Goal: Task Accomplishment & Management: Complete application form

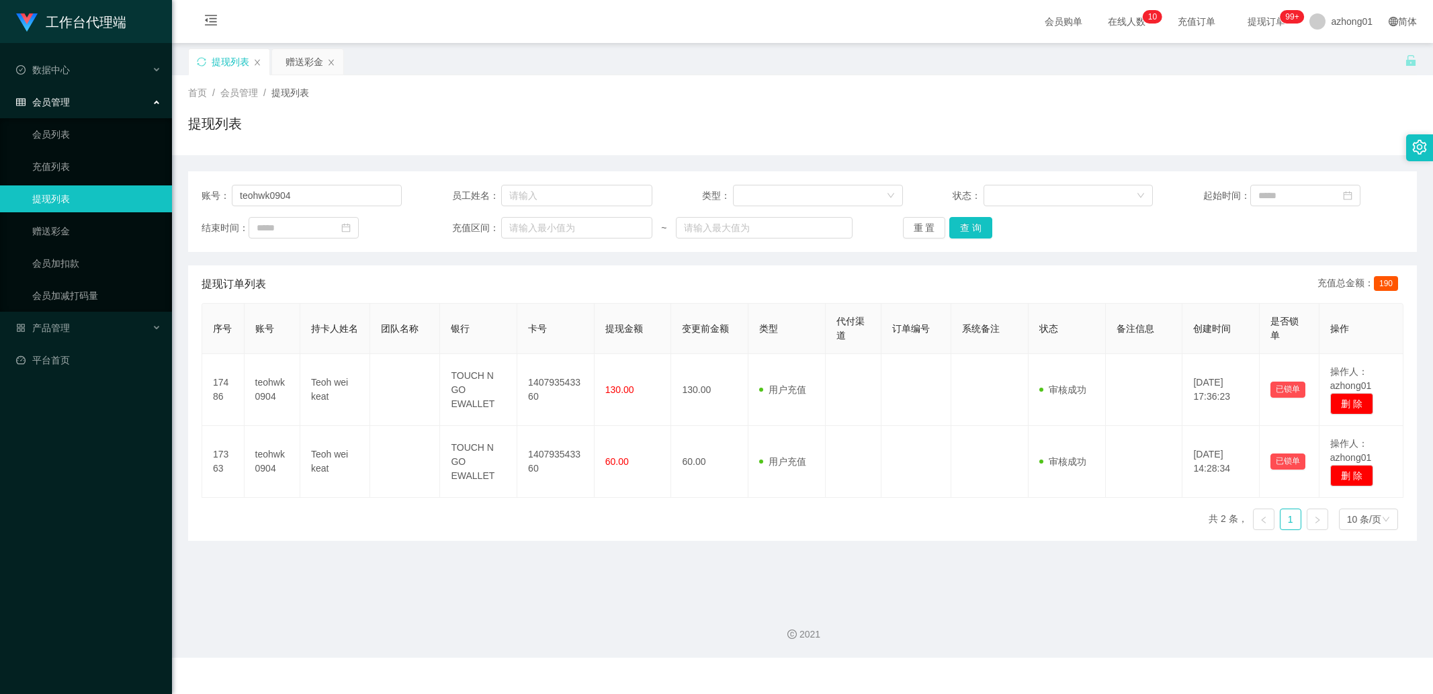
click at [343, 189] on input "teohwk0904" at bounding box center [317, 195] width 170 height 21
type input "4336070"
click at [952, 226] on button "查 询" at bounding box center [970, 227] width 43 height 21
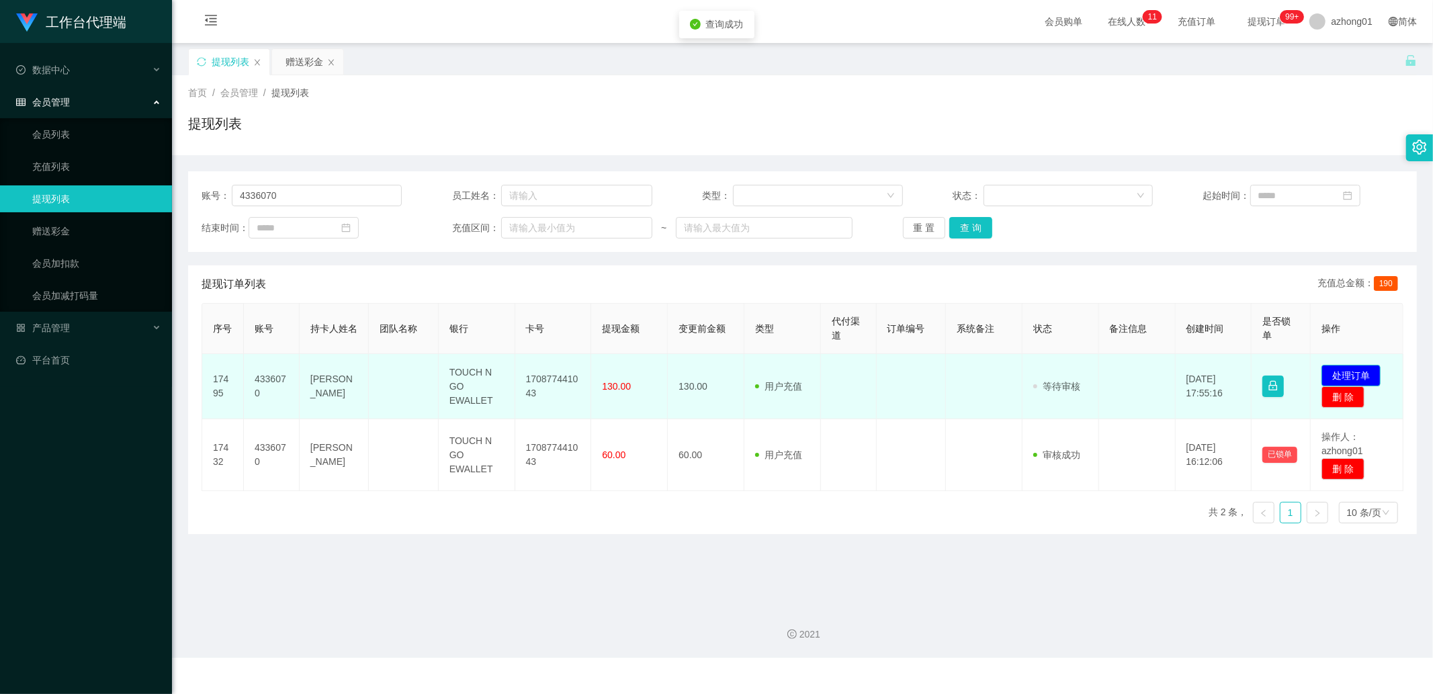
click at [1327, 370] on button "处理订单" at bounding box center [1351, 375] width 59 height 21
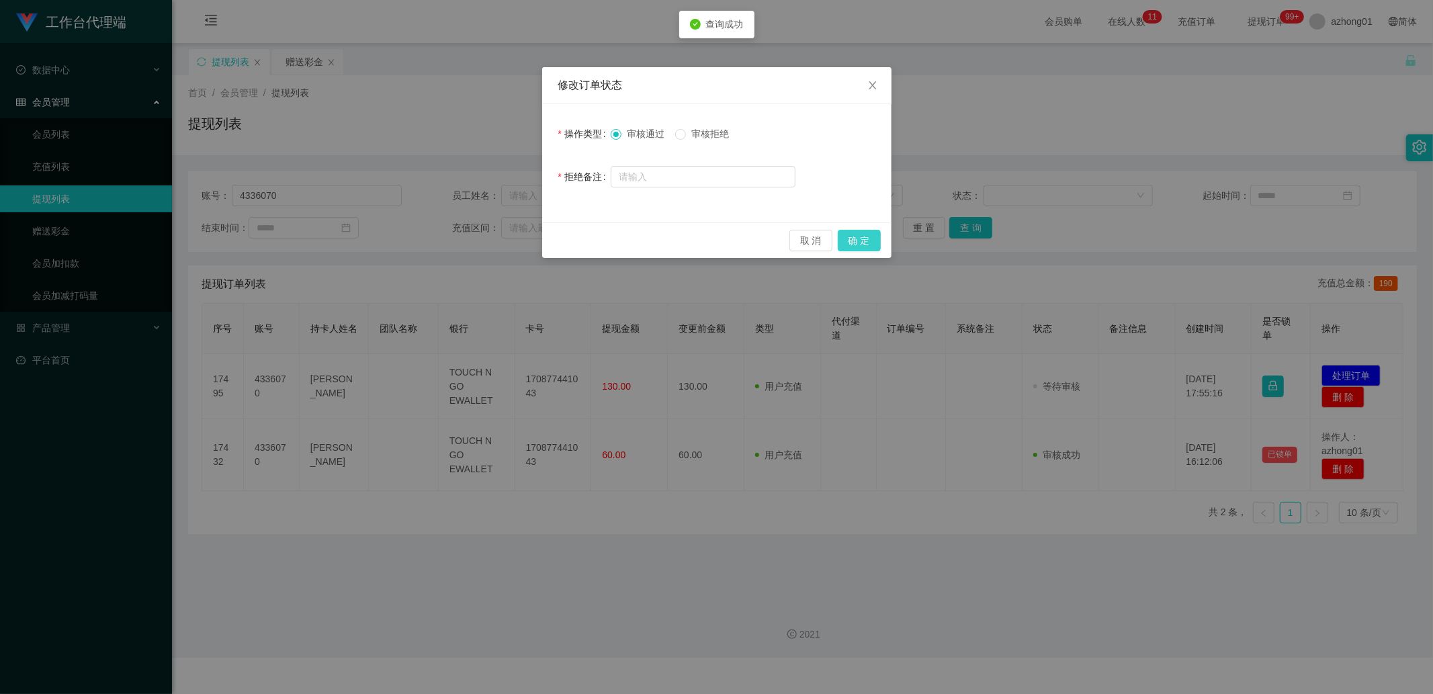
click at [849, 247] on button "确 定" at bounding box center [859, 240] width 43 height 21
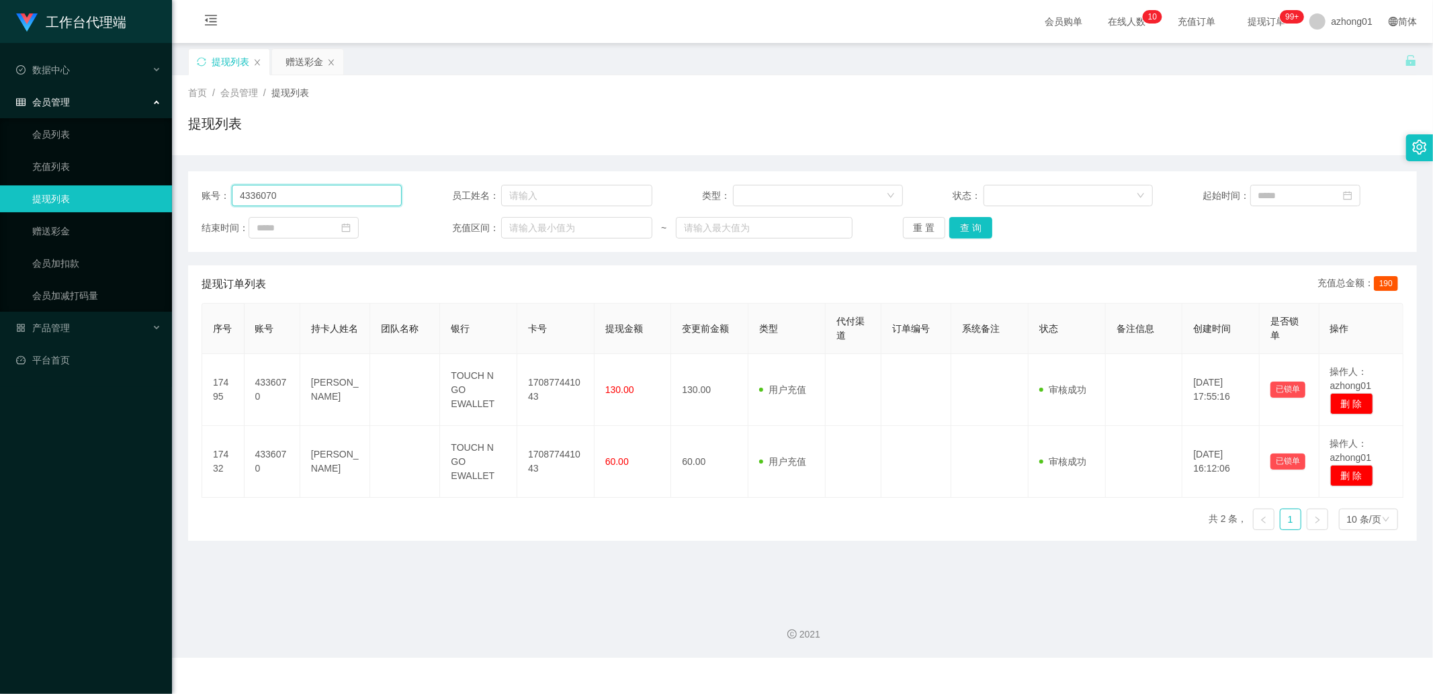
click at [384, 204] on input "4336070" at bounding box center [317, 195] width 170 height 21
paste input "Kok1618"
type input "Kok1618"
click at [972, 227] on button "查 询" at bounding box center [970, 227] width 43 height 21
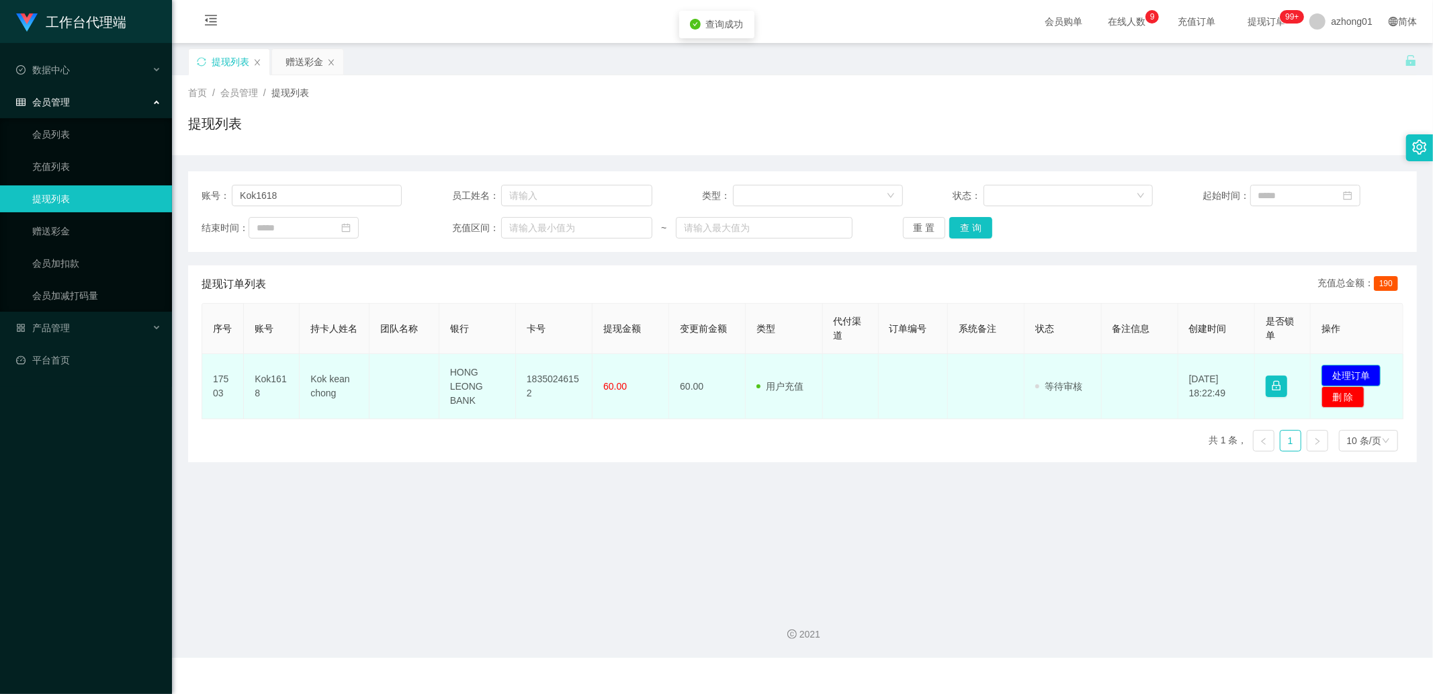
click at [1364, 381] on button "处理订单" at bounding box center [1351, 375] width 59 height 21
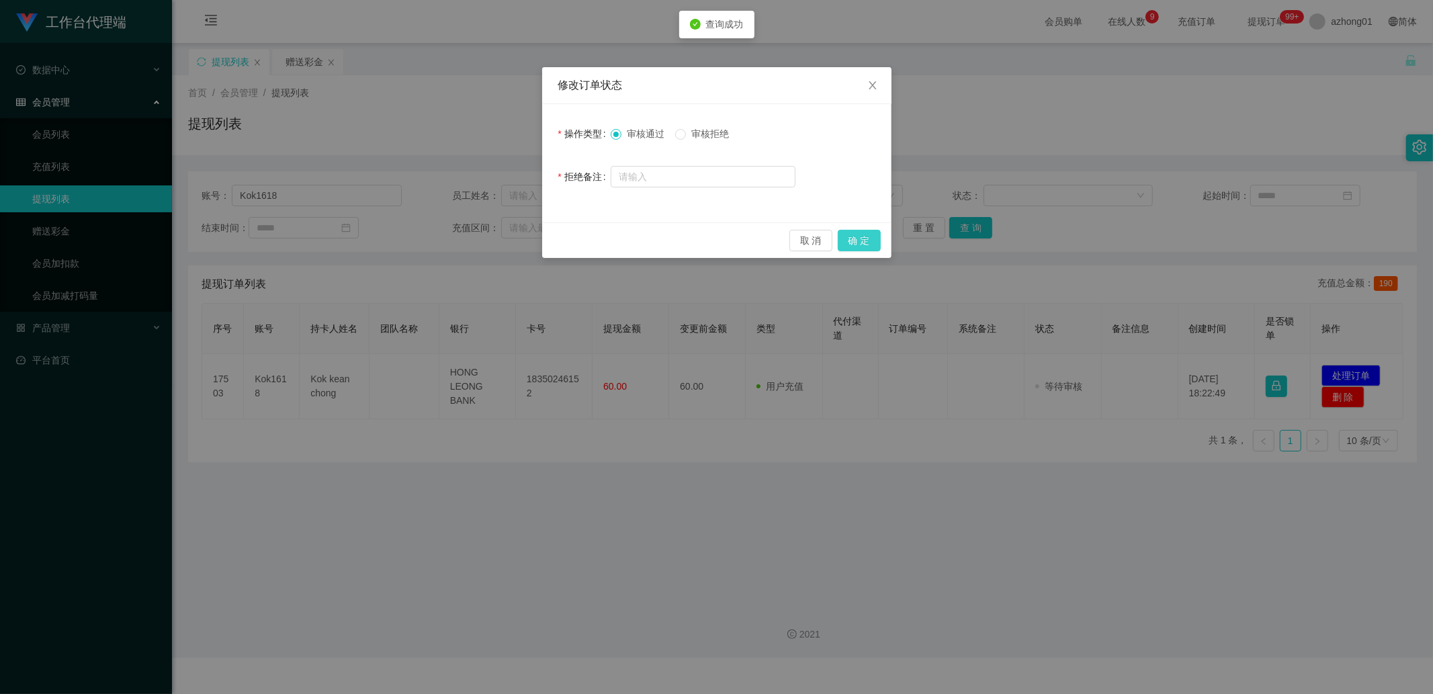
click at [863, 247] on button "确 定" at bounding box center [859, 240] width 43 height 21
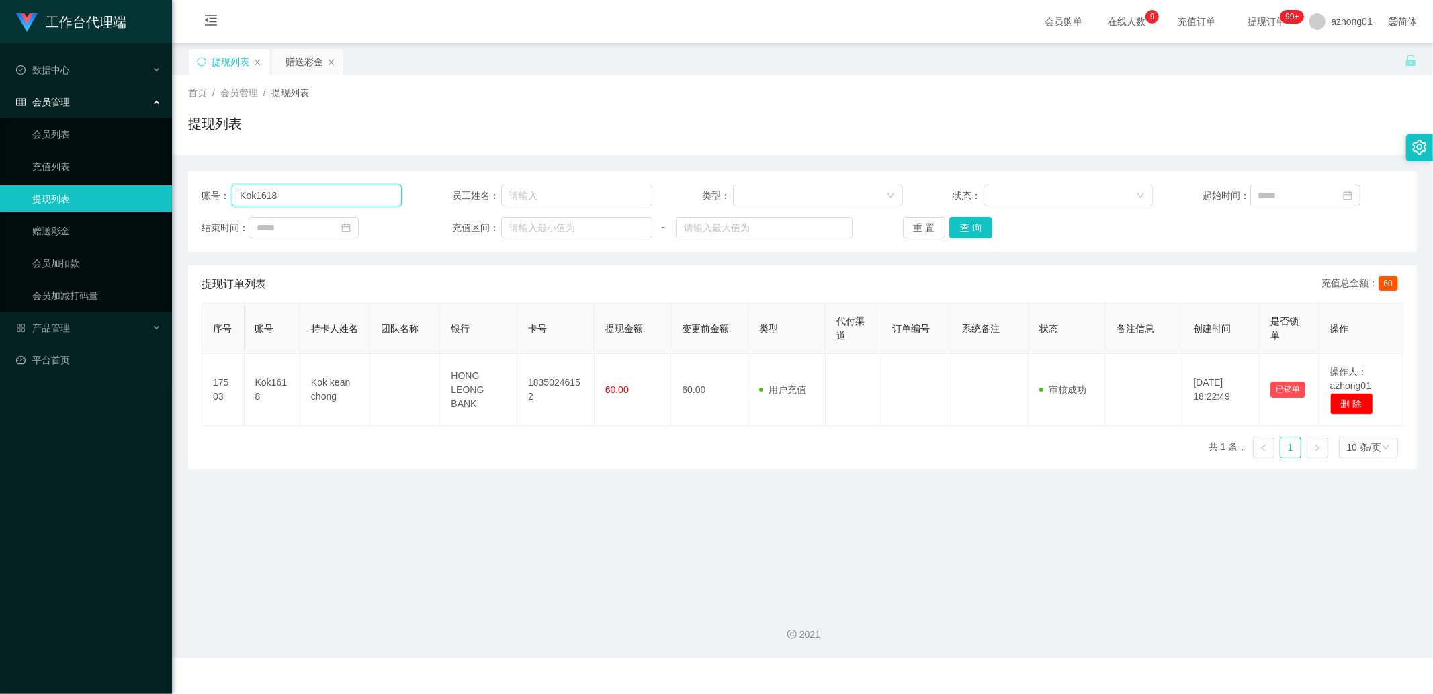
click at [351, 191] on input "Kok1618" at bounding box center [317, 195] width 170 height 21
paste input "HELENCHIEW"
type input "HELENCHIEW"
click at [961, 222] on button "查 询" at bounding box center [970, 227] width 43 height 21
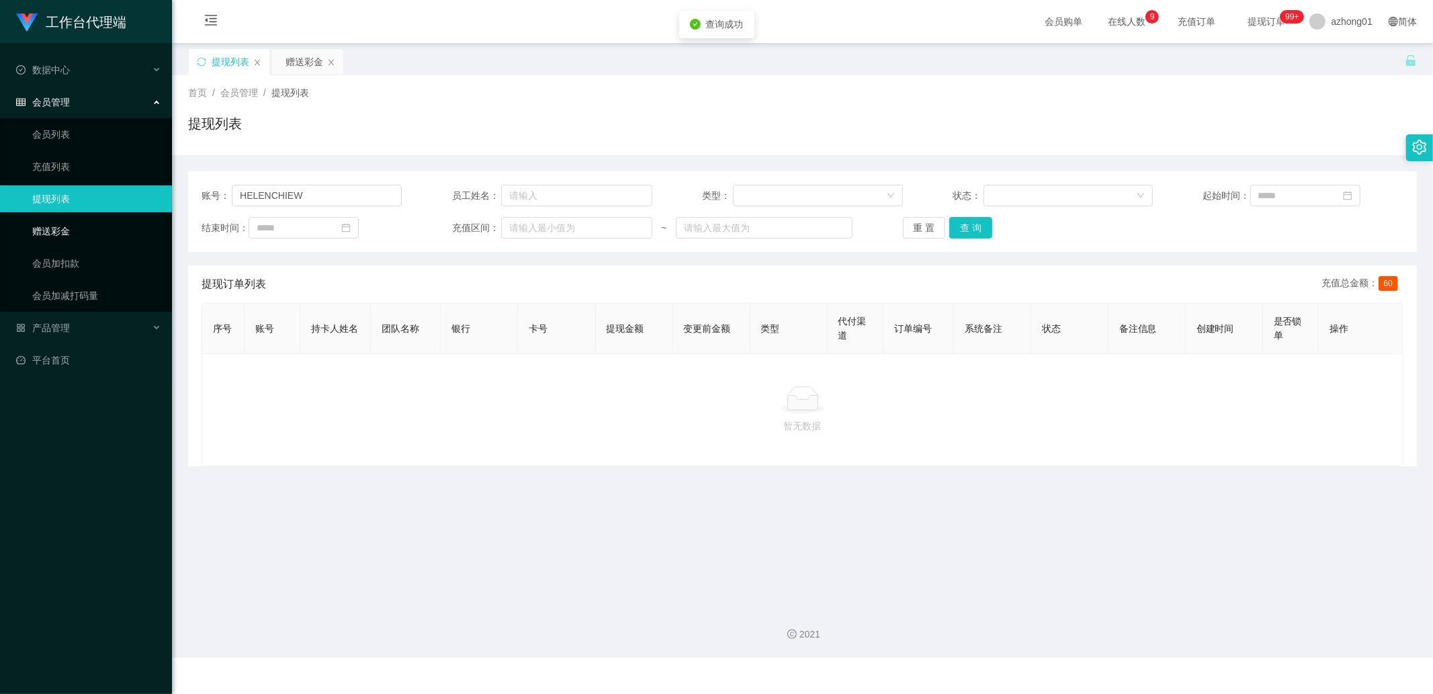
click at [102, 230] on link "赠送彩金" at bounding box center [96, 231] width 129 height 27
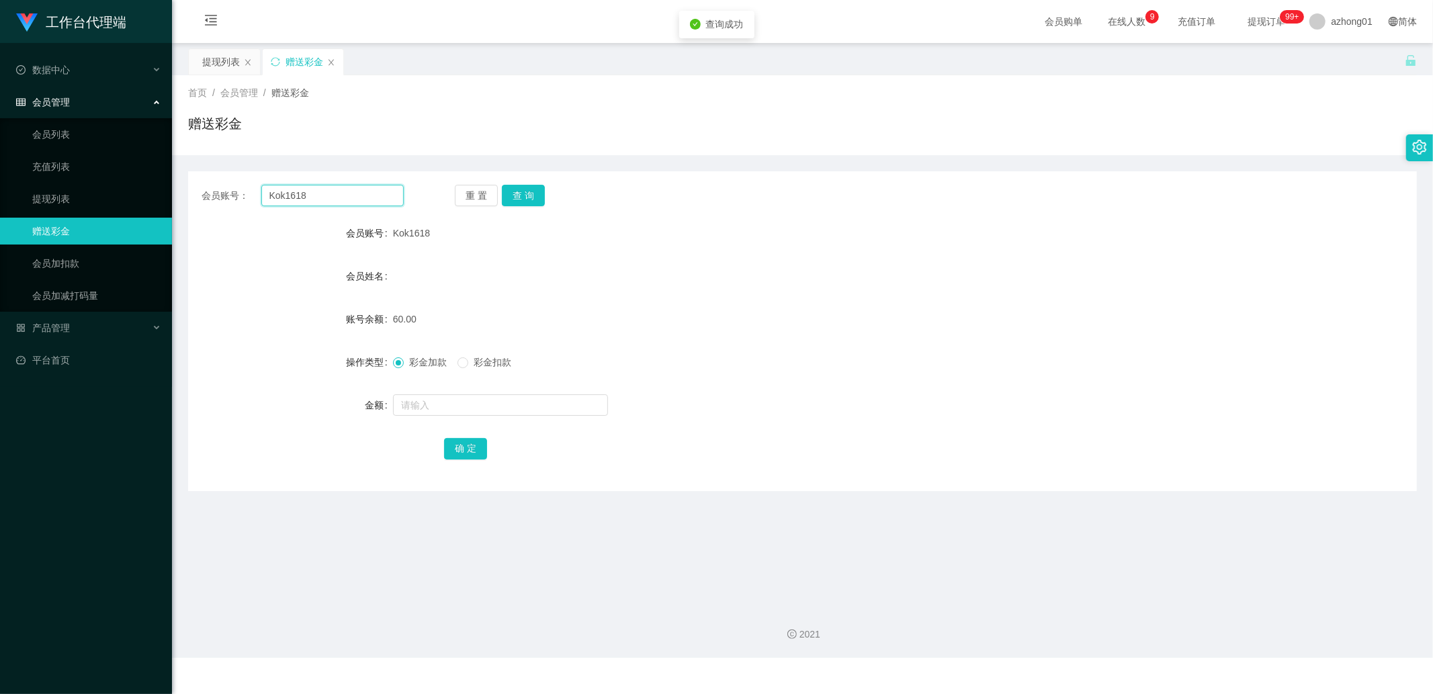
click at [350, 190] on input "Kok1618" at bounding box center [332, 195] width 143 height 21
paste input "HELENCHIEW"
type input "HELENCHIEW"
click at [525, 191] on button "查 询" at bounding box center [523, 195] width 43 height 21
click at [443, 404] on input "text" at bounding box center [500, 404] width 215 height 21
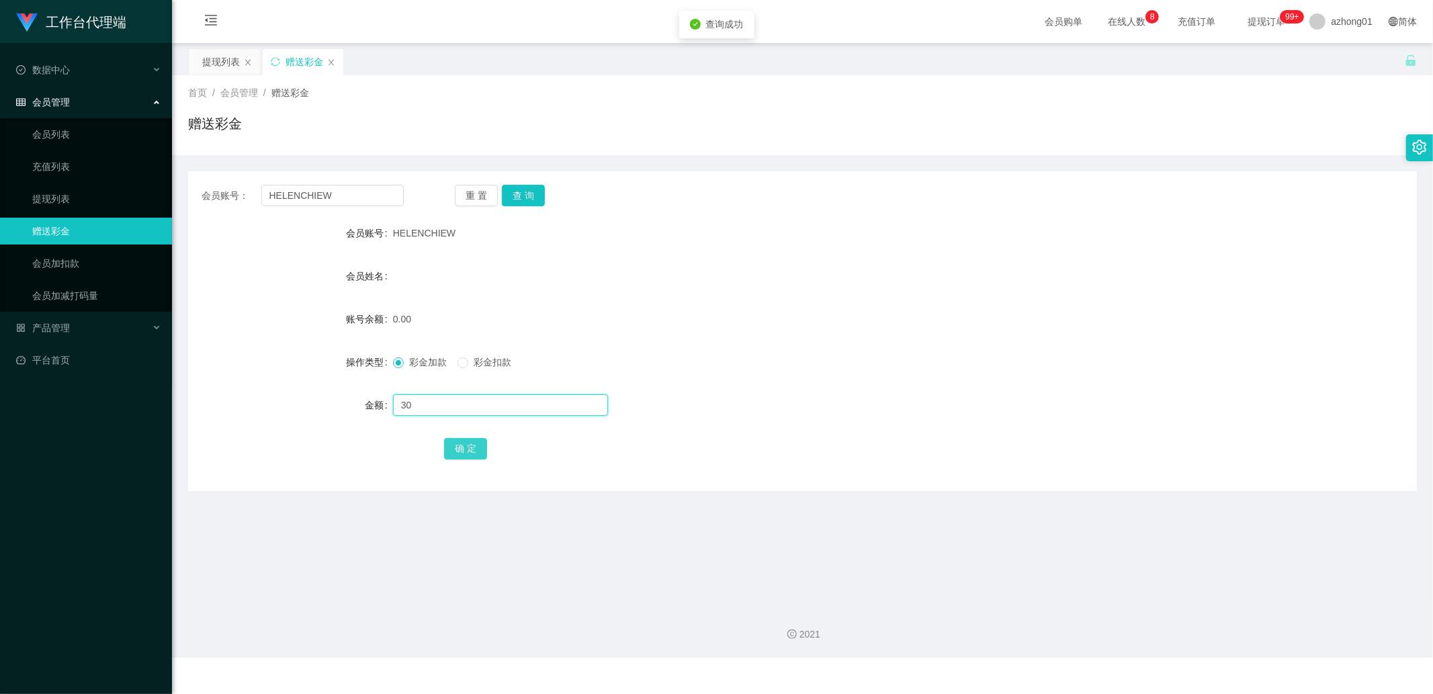
type input "30"
click at [473, 447] on button "确 定" at bounding box center [465, 448] width 43 height 21
click at [374, 196] on input "HELENCHIEW" at bounding box center [332, 195] width 143 height 21
paste input "[PERSON_NAME]"
type input "[PERSON_NAME]"
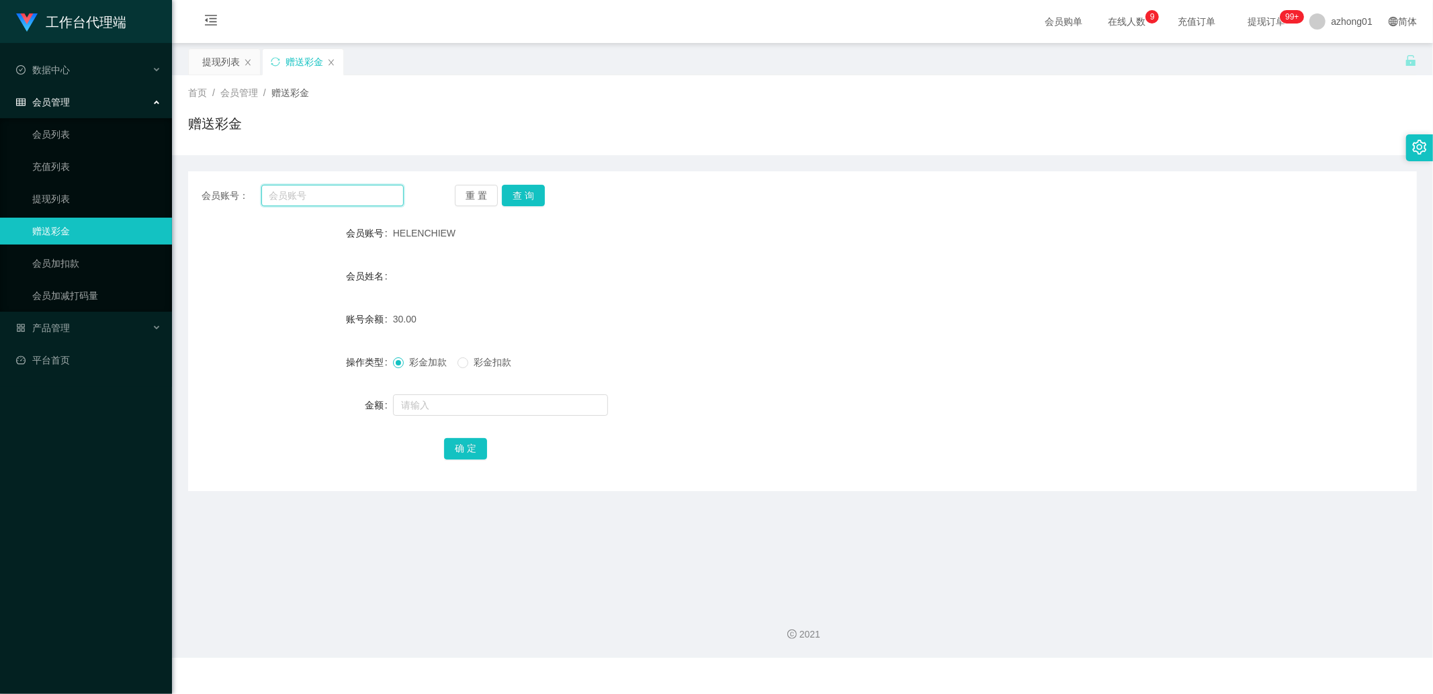
click at [367, 190] on input "text" at bounding box center [332, 195] width 143 height 21
paste input "0187694174"
type input "0187694174"
click at [521, 196] on button "查 询" at bounding box center [523, 195] width 43 height 21
click at [464, 411] on input "text" at bounding box center [500, 404] width 215 height 21
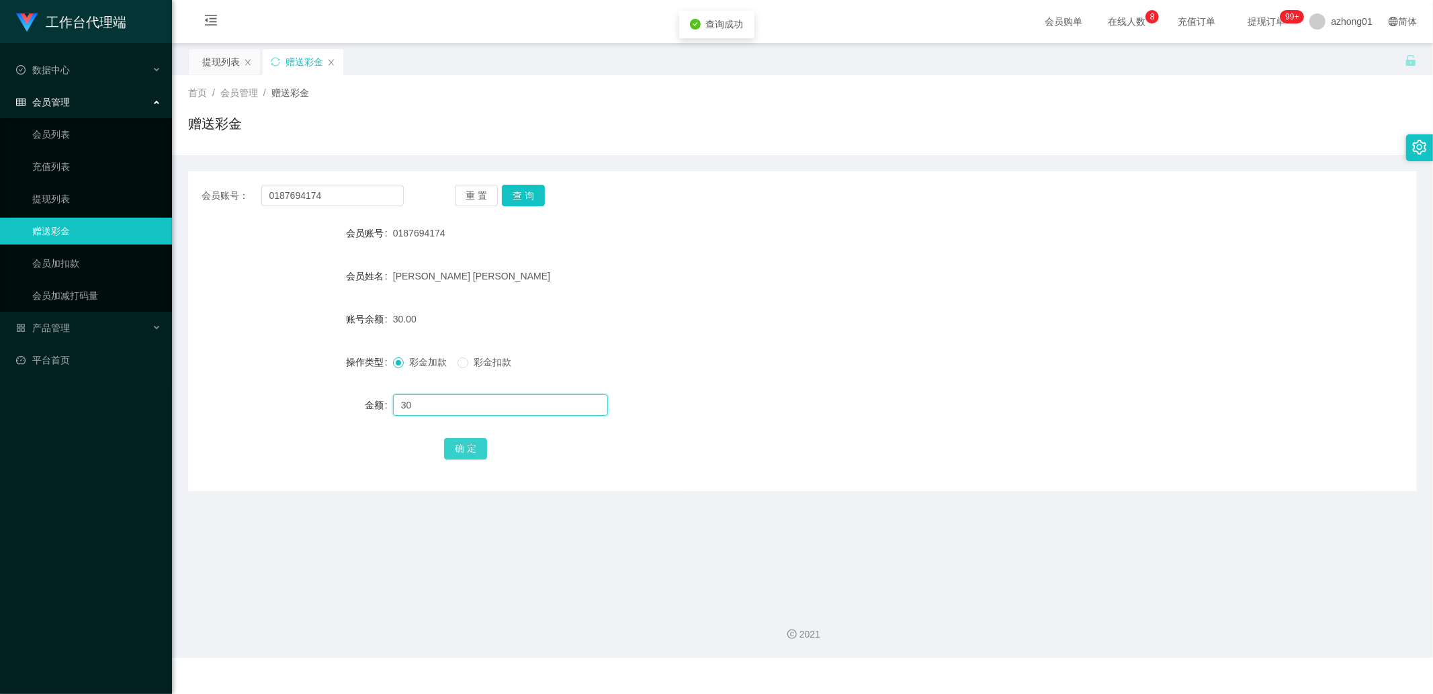
type input "30"
click at [476, 452] on button "确 定" at bounding box center [465, 448] width 43 height 21
click at [364, 200] on input "0187694174" at bounding box center [332, 195] width 143 height 21
paste input "HELENCHIEW"
type input "HELENCHIEW"
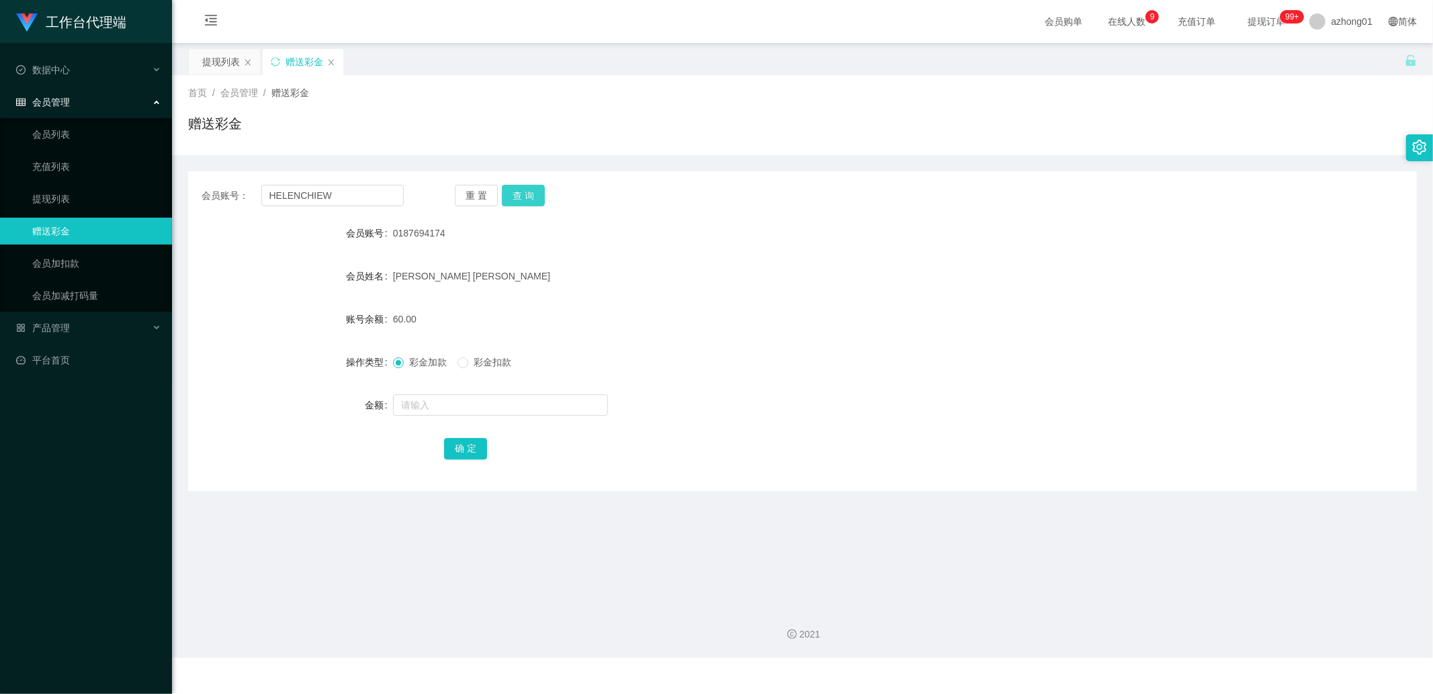
click at [527, 196] on button "查 询" at bounding box center [523, 195] width 43 height 21
click at [421, 400] on input "text" at bounding box center [500, 404] width 215 height 21
type input "60"
click at [450, 435] on div "确 定" at bounding box center [802, 448] width 717 height 27
click at [460, 454] on button "确 定" at bounding box center [465, 448] width 43 height 21
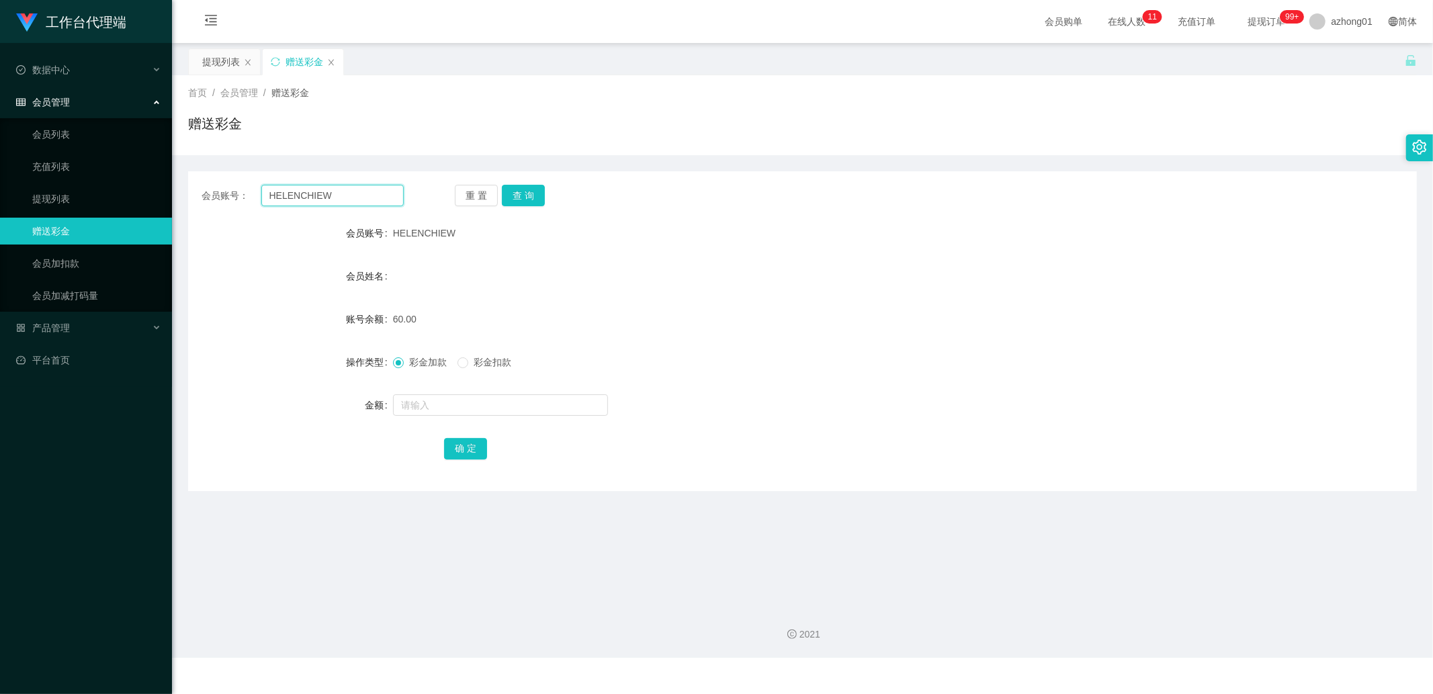
click at [331, 200] on input "HELENCHIEW" at bounding box center [332, 195] width 143 height 21
paste input "0187694174"
type input "0187694174"
click at [502, 188] on button "查 询" at bounding box center [523, 195] width 43 height 21
click at [447, 402] on input "text" at bounding box center [500, 404] width 215 height 21
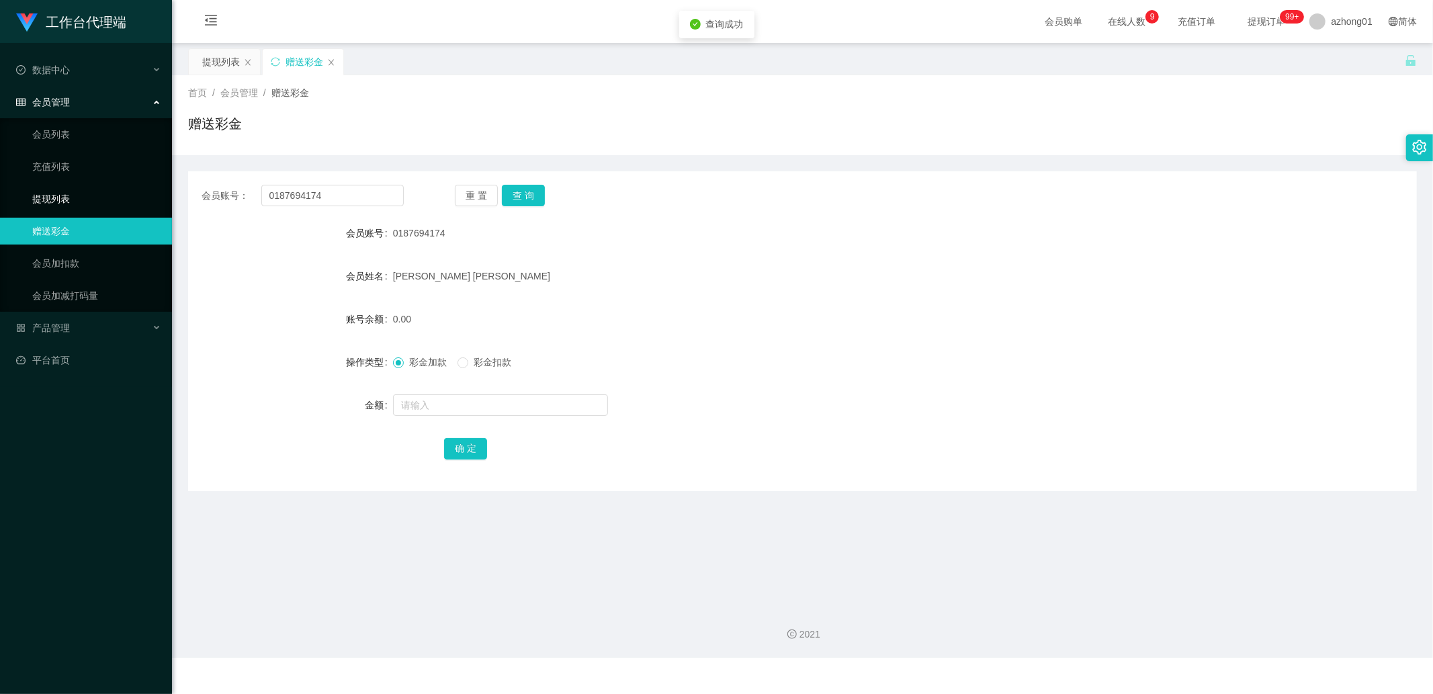
click at [105, 193] on link "提现列表" at bounding box center [96, 198] width 129 height 27
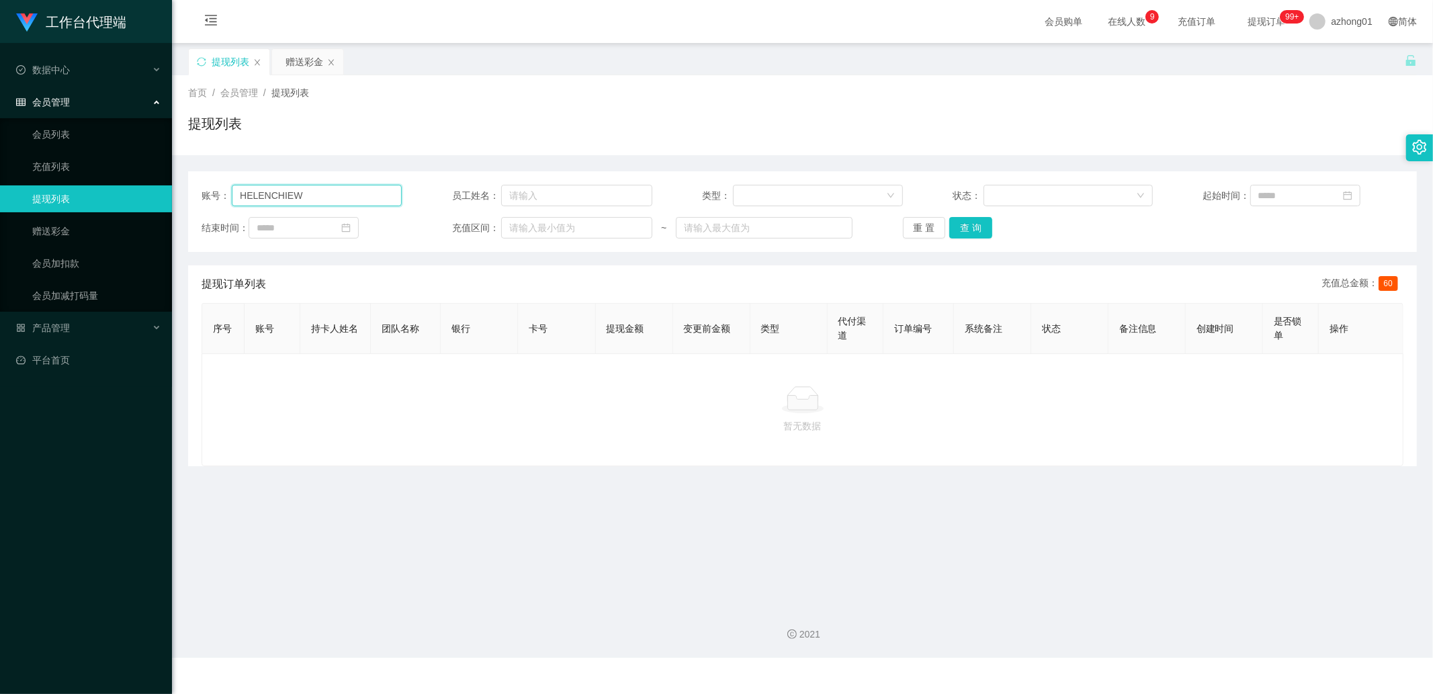
click at [352, 198] on input "HELENCHIEW" at bounding box center [317, 195] width 170 height 21
paste input "0187694174"
type input "0187694174"
click at [968, 231] on button "查 询" at bounding box center [970, 227] width 43 height 21
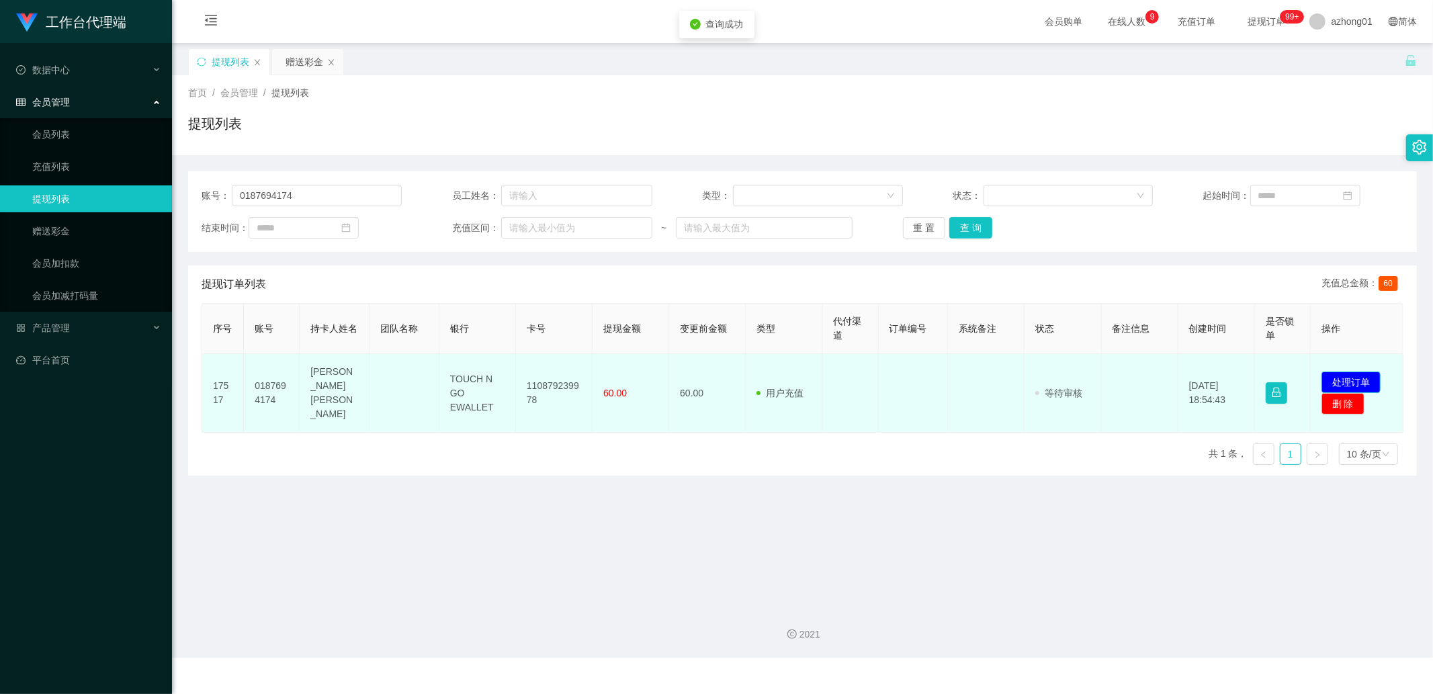
click at [1346, 373] on button "处理订单" at bounding box center [1351, 382] width 59 height 21
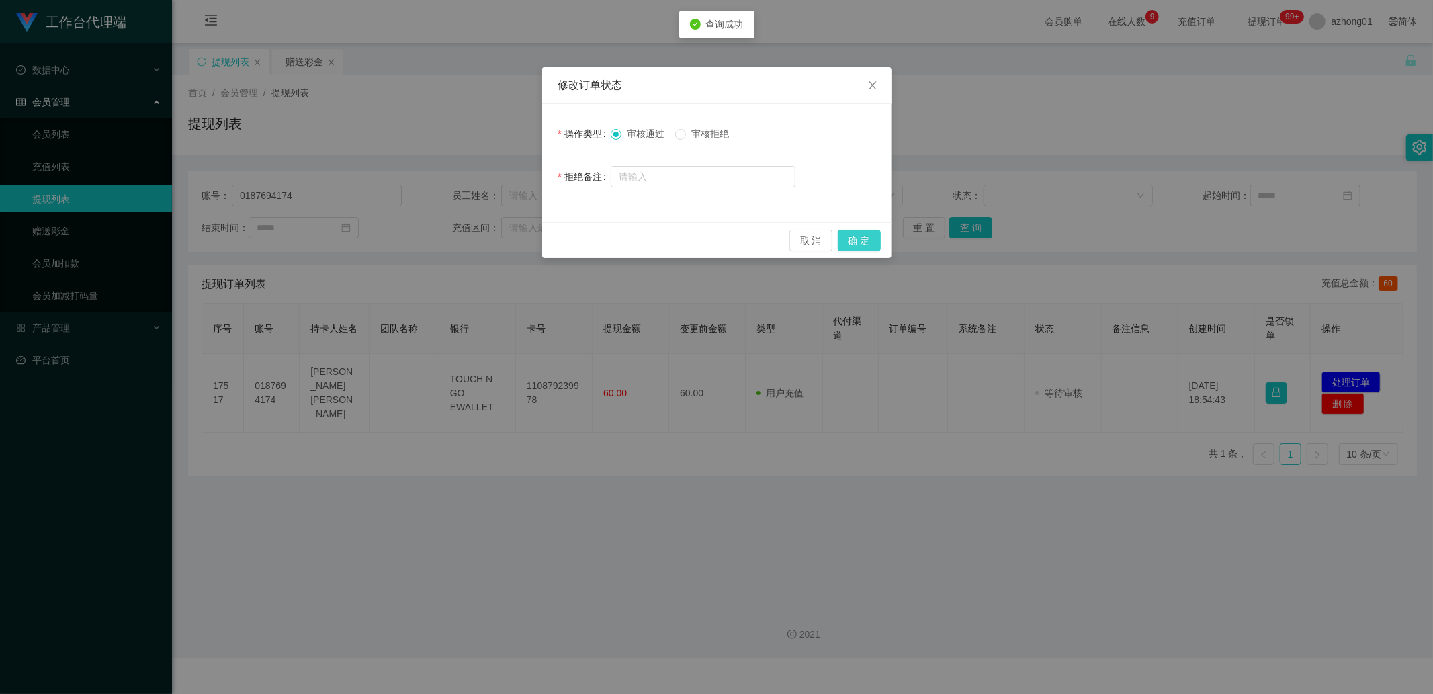
click at [861, 240] on button "确 定" at bounding box center [859, 240] width 43 height 21
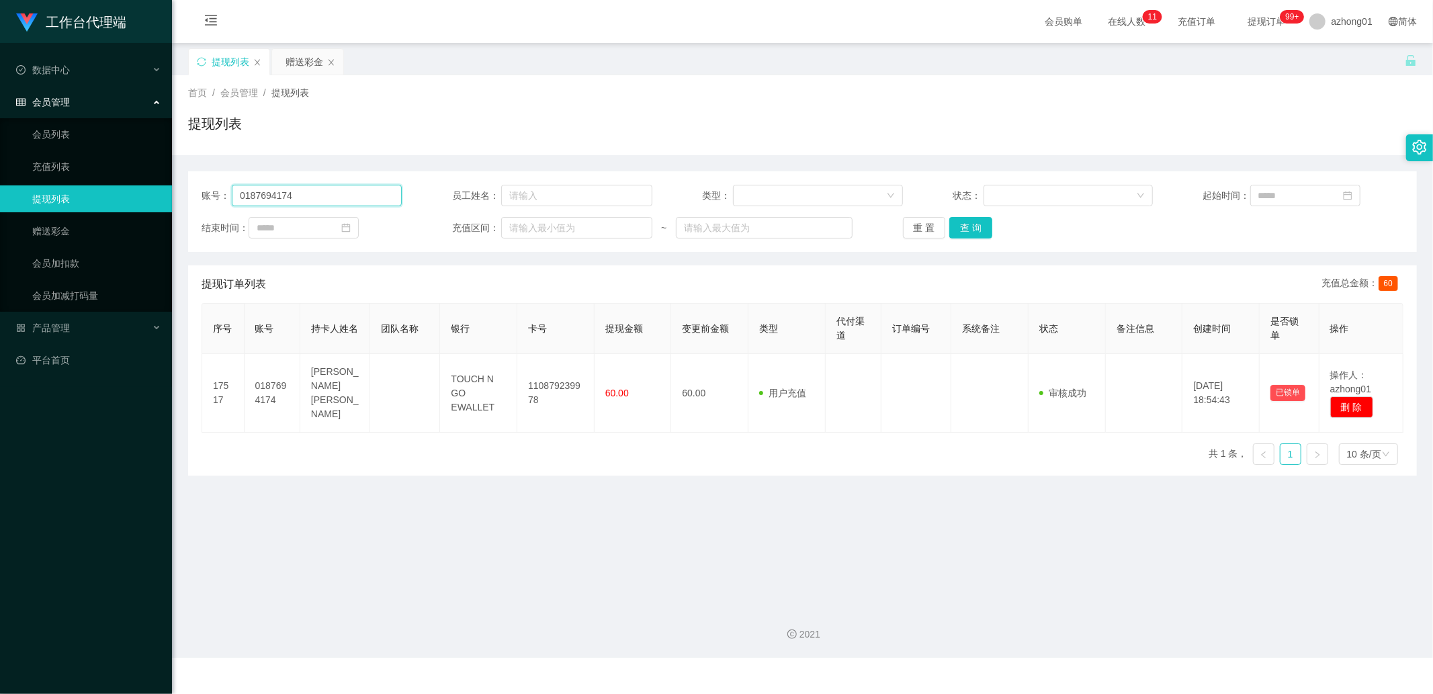
click at [358, 195] on input "0187694174" at bounding box center [317, 195] width 170 height 21
paste input "HELENCHIEW"
type input "HELENCHIEW"
drag, startPoint x: 975, startPoint y: 224, endPoint x: 1004, endPoint y: 232, distance: 30.0
click at [975, 224] on button "查 询" at bounding box center [970, 227] width 43 height 21
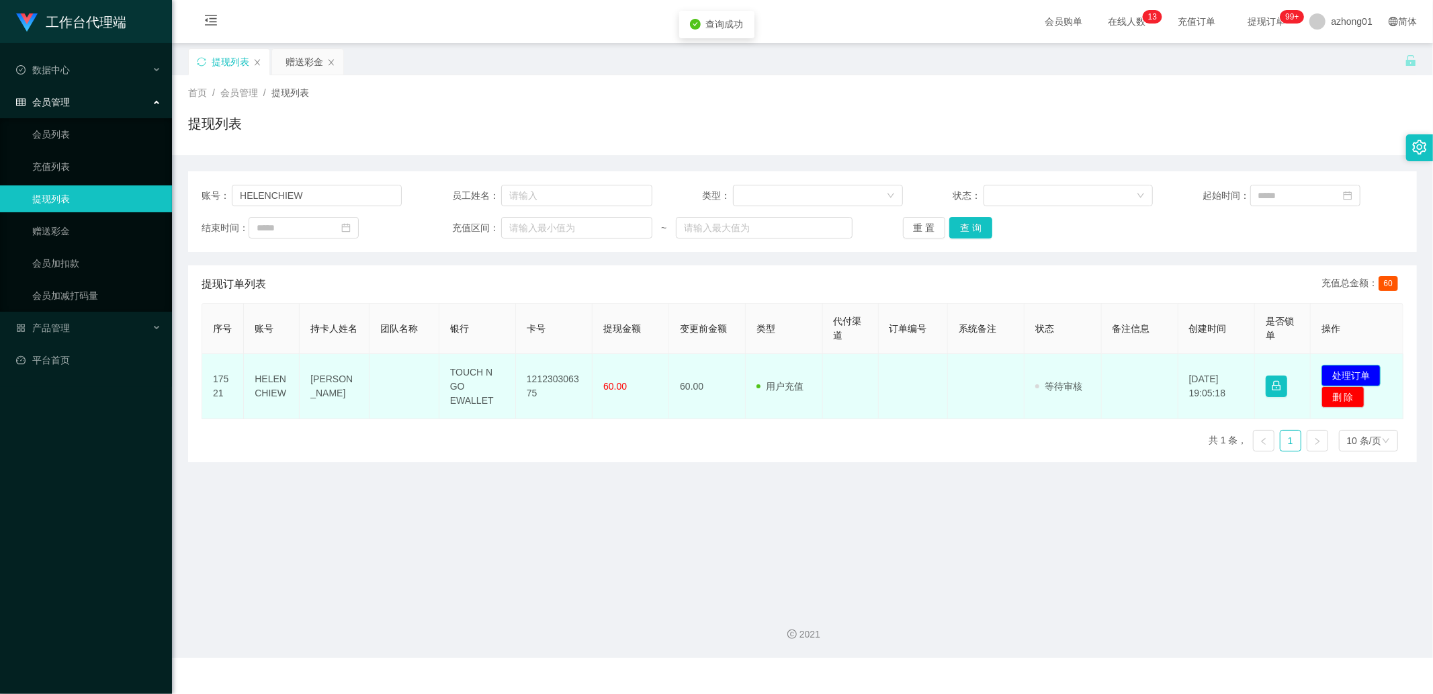
click at [1336, 376] on button "处理订单" at bounding box center [1351, 375] width 59 height 21
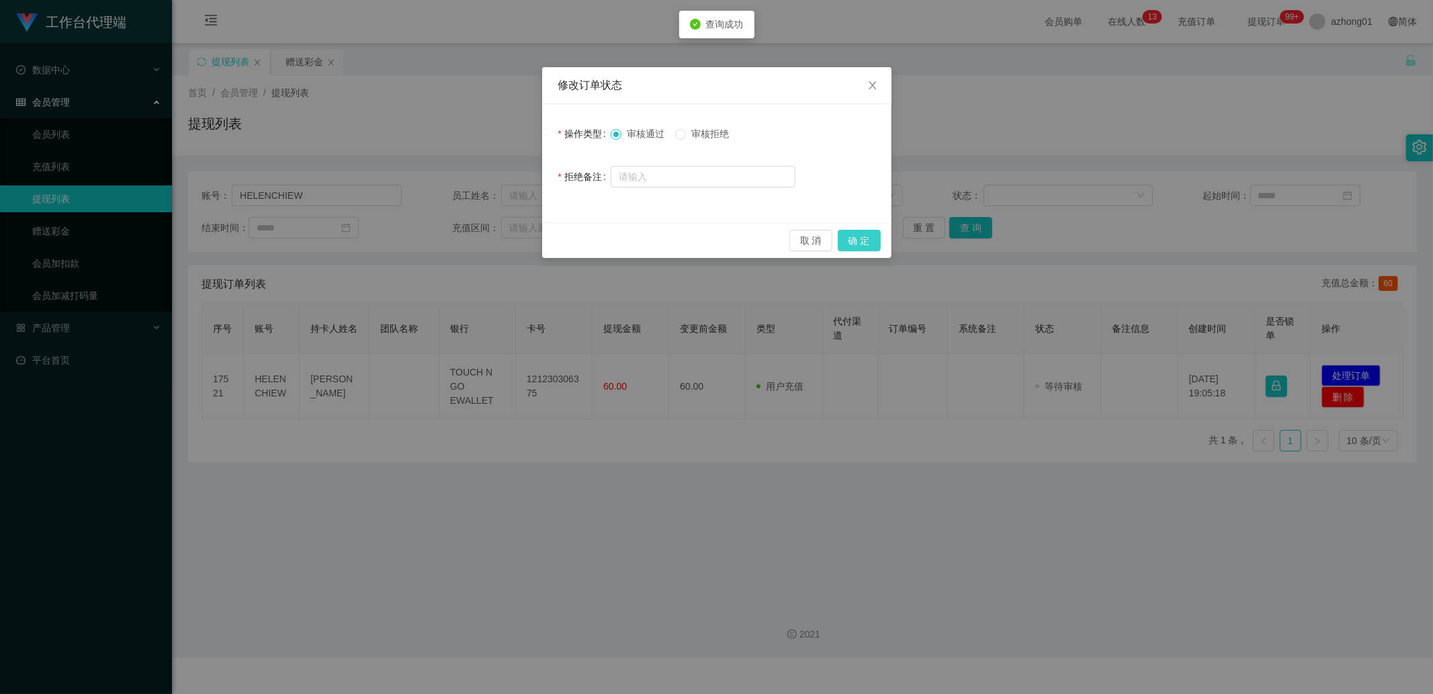
click at [855, 236] on button "确 定" at bounding box center [859, 240] width 43 height 21
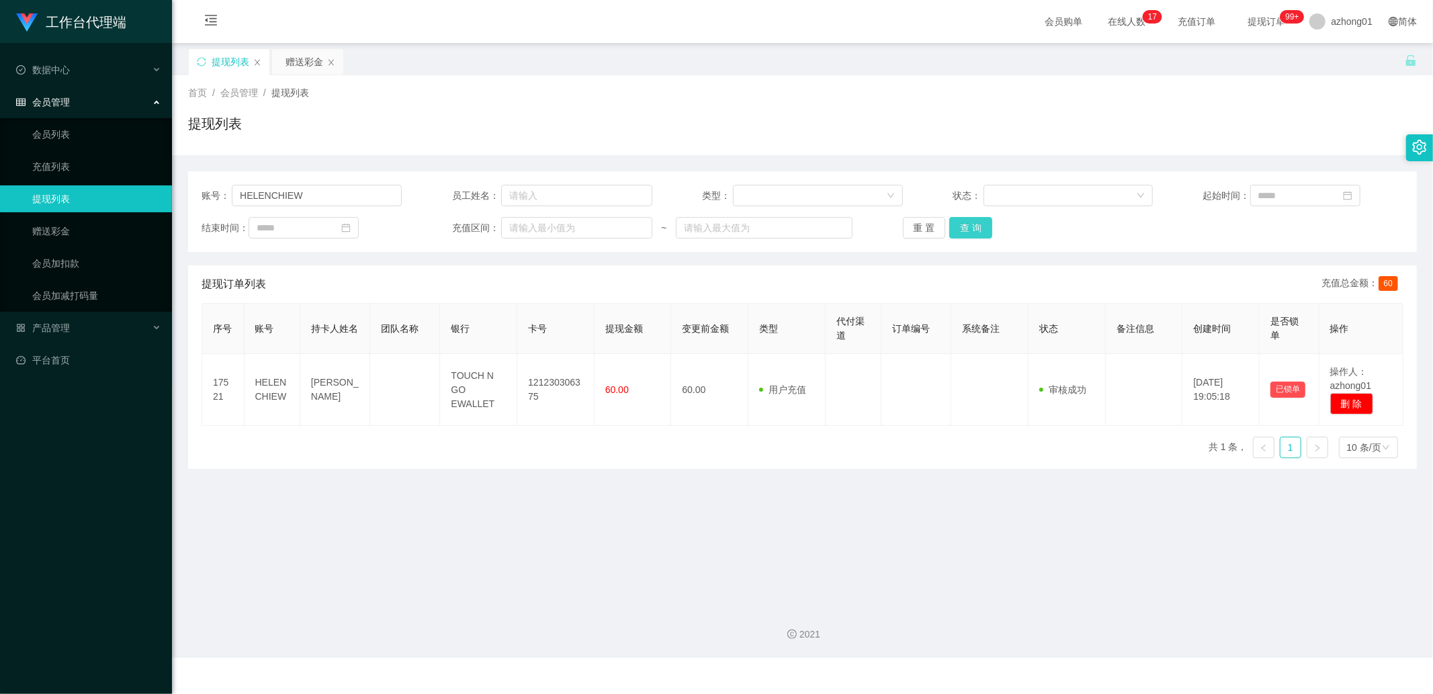
drag, startPoint x: 969, startPoint y: 224, endPoint x: 979, endPoint y: 226, distance: 9.6
click at [969, 225] on button "查 询" at bounding box center [970, 227] width 43 height 21
click at [311, 190] on input "HELENCHIEW" at bounding box center [317, 195] width 170 height 21
paste input "Kok1618"
type input "Kok1618"
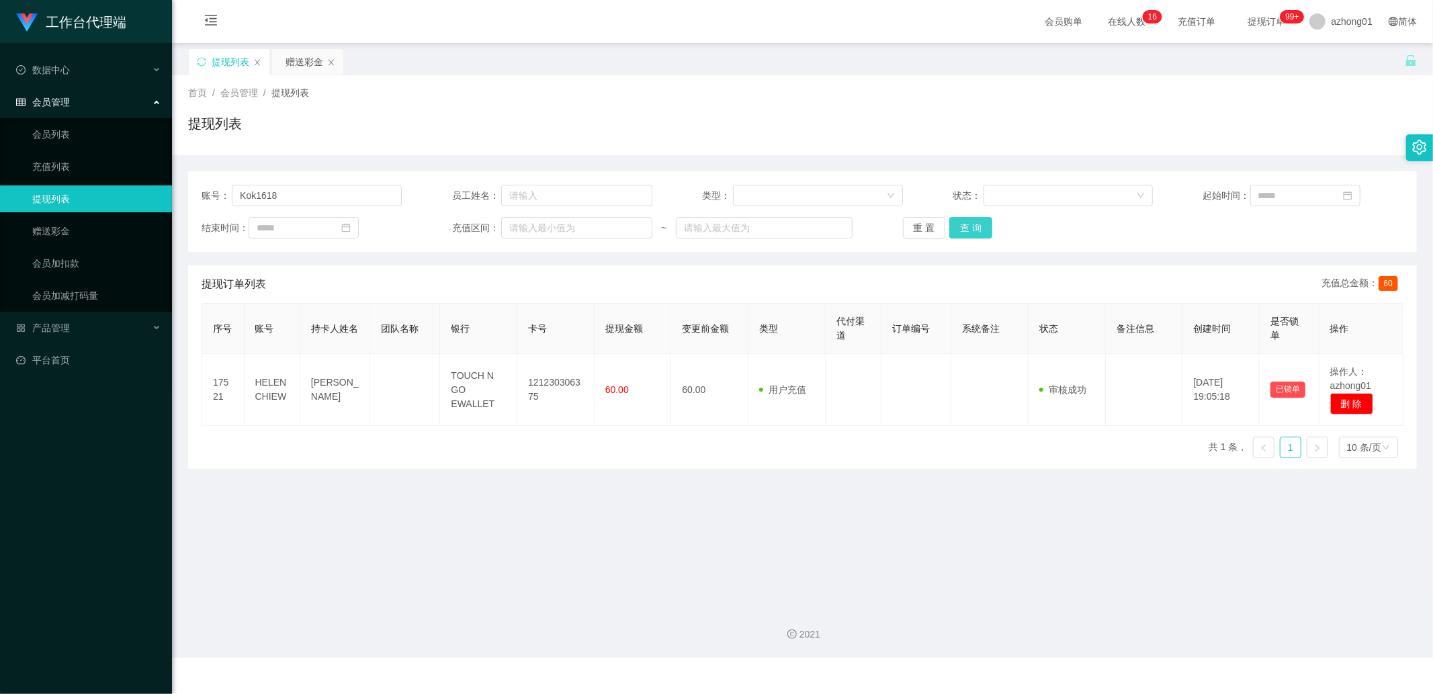
click at [976, 228] on button "查 询" at bounding box center [970, 227] width 43 height 21
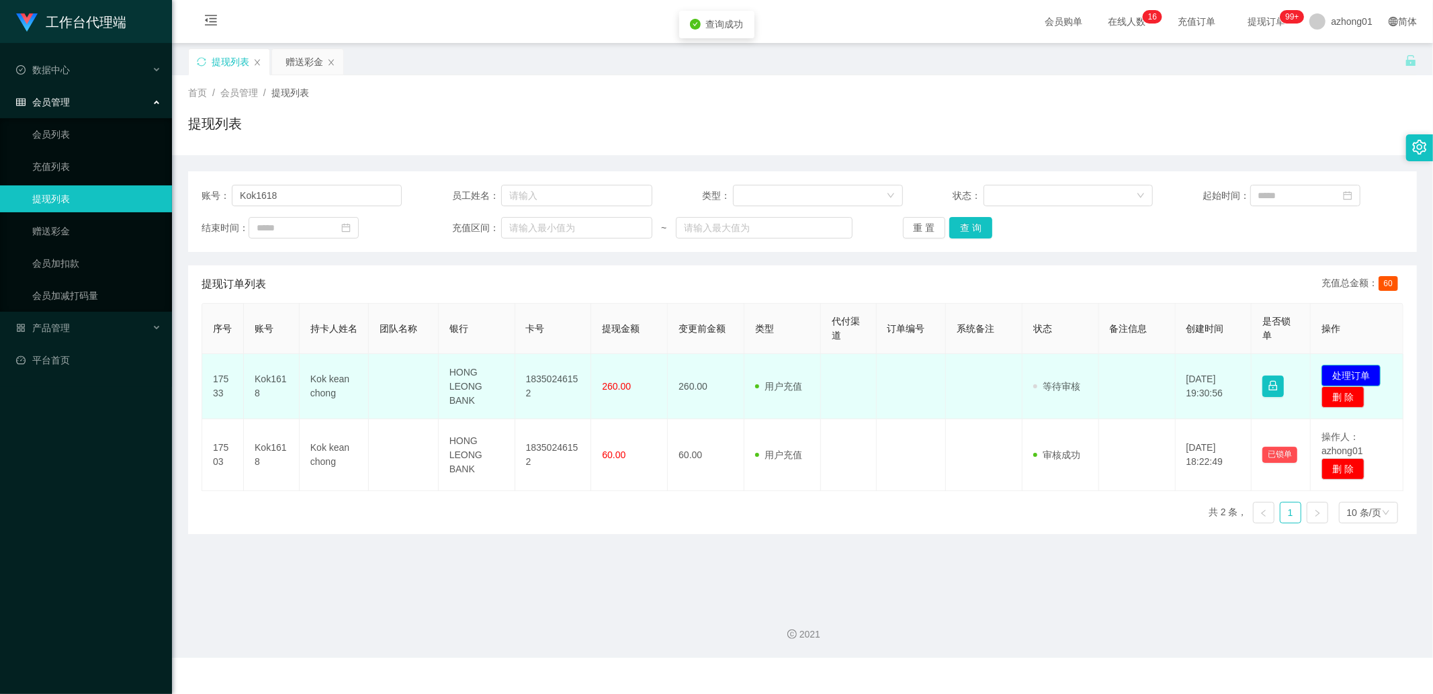
click at [1364, 370] on button "处理订单" at bounding box center [1351, 375] width 59 height 21
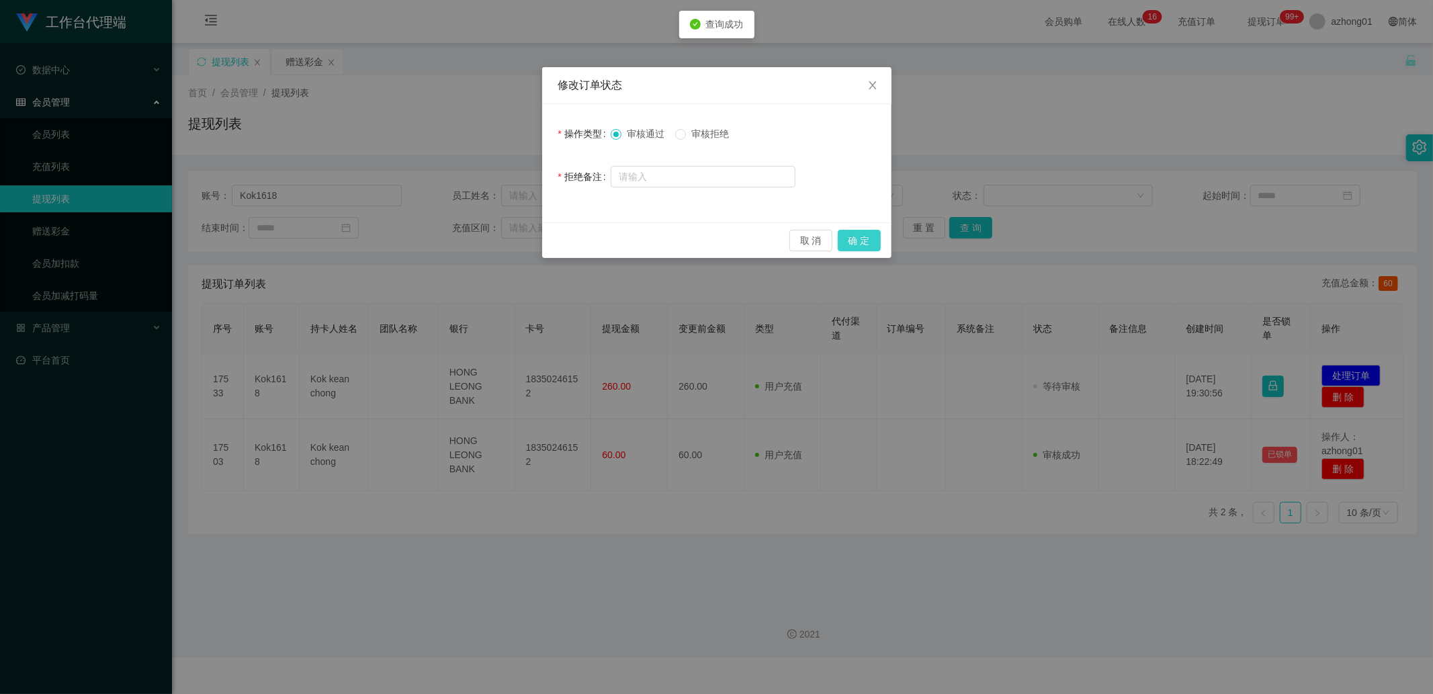
click at [862, 238] on button "确 定" at bounding box center [859, 240] width 43 height 21
